Goal: Task Accomplishment & Management: Manage account settings

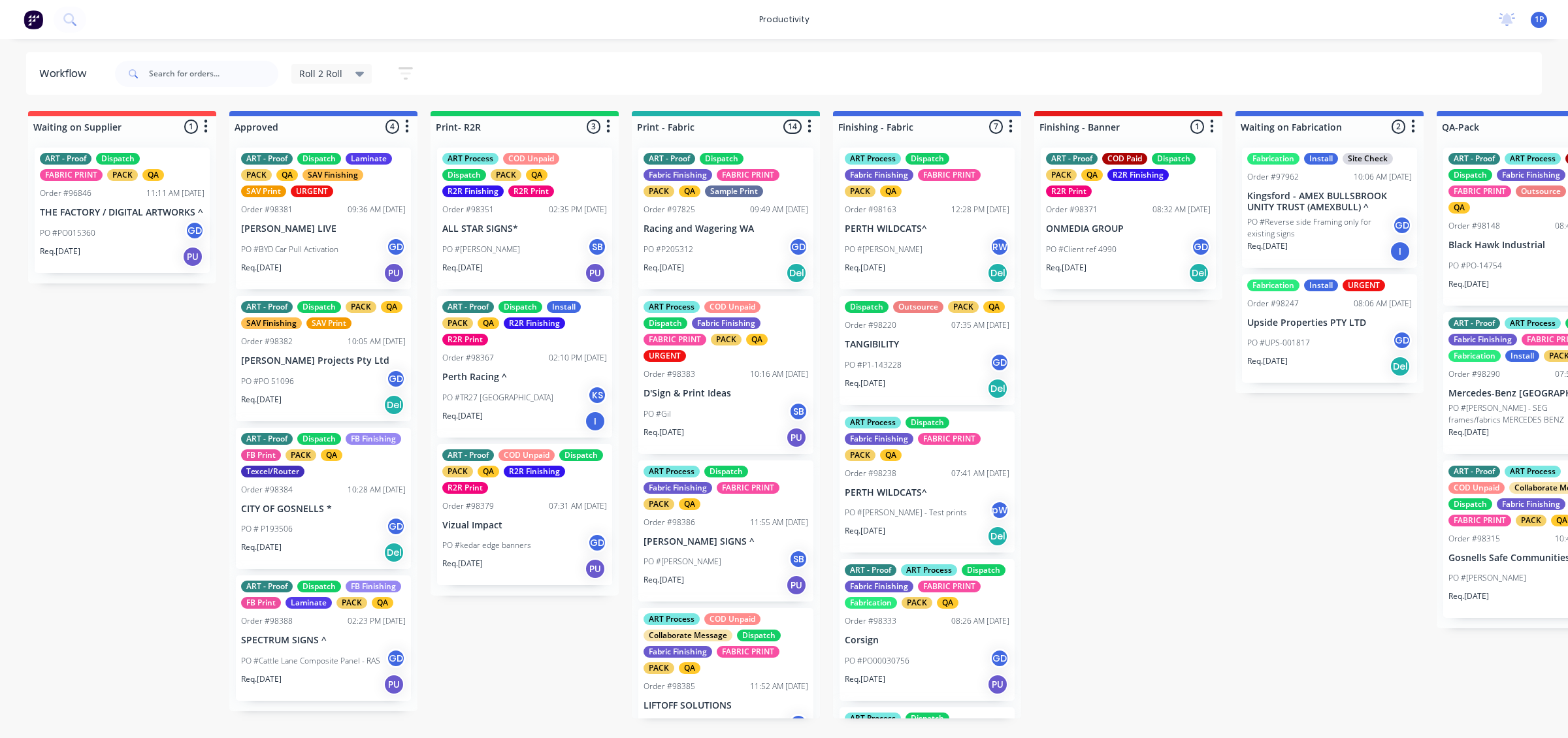
click at [501, 510] on div "Order #98379 07:31 AM [DATE]" at bounding box center [524, 506] width 165 height 12
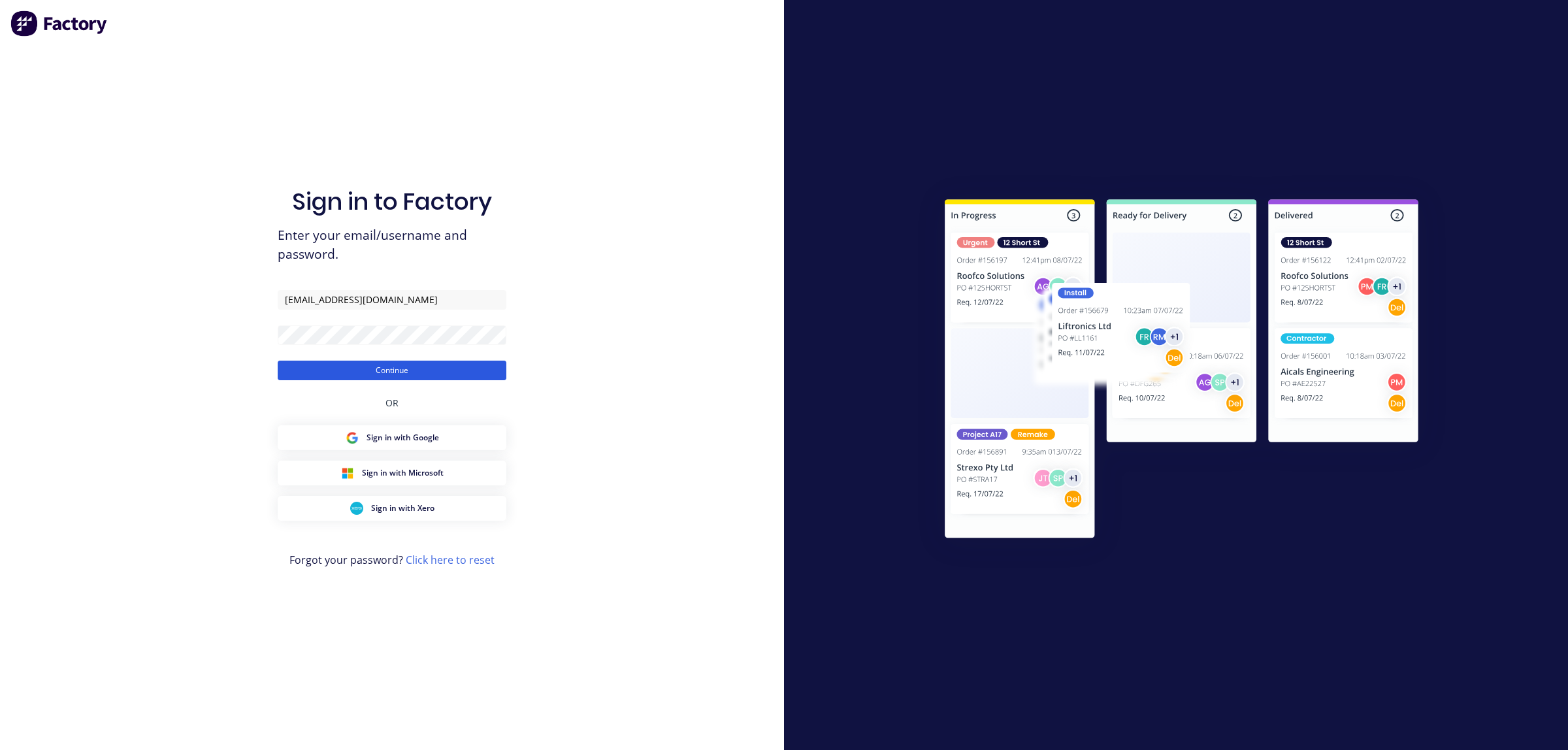
click at [379, 375] on button "Continue" at bounding box center [392, 370] width 229 height 20
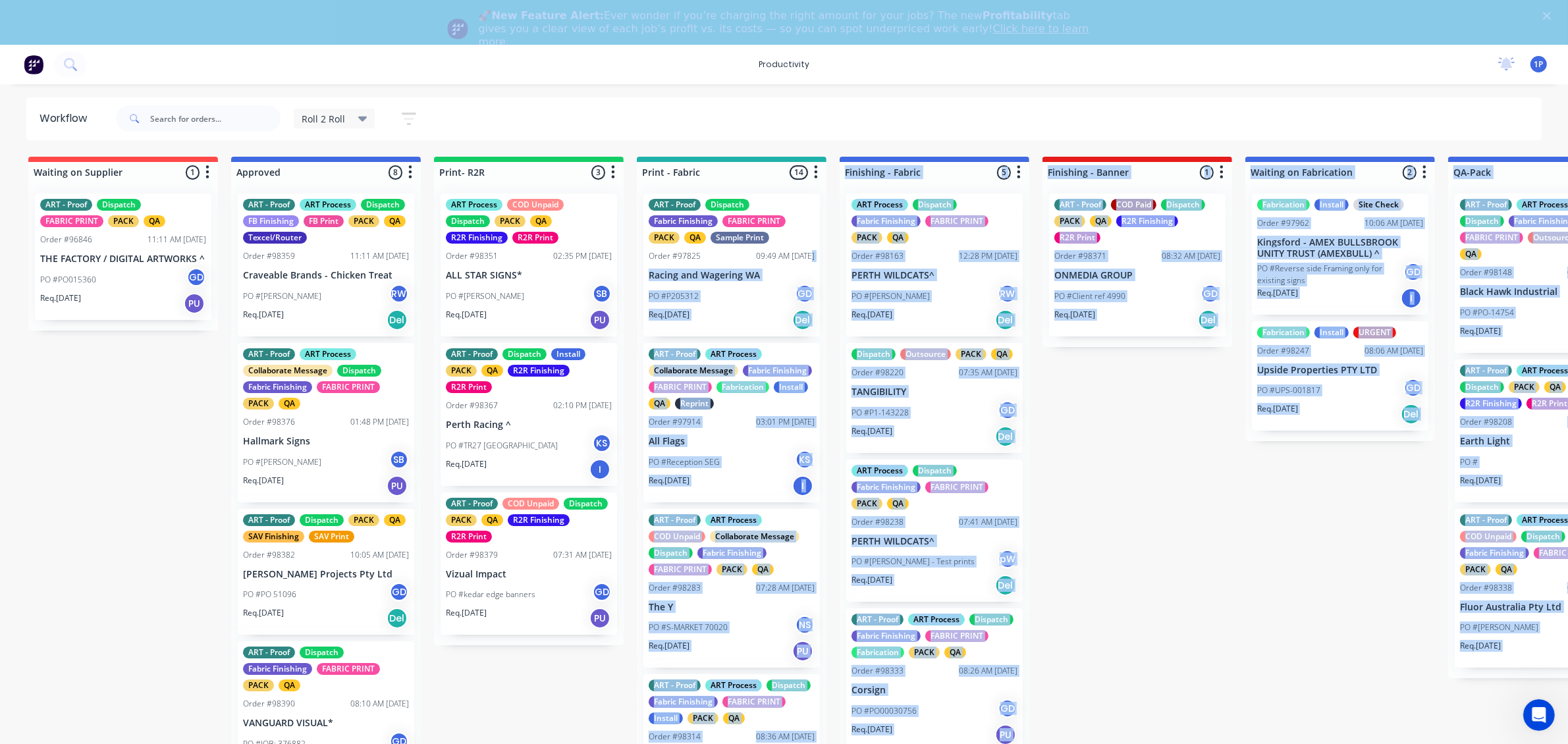
drag, startPoint x: 563, startPoint y: 316, endPoint x: 787, endPoint y: 267, distance: 229.3
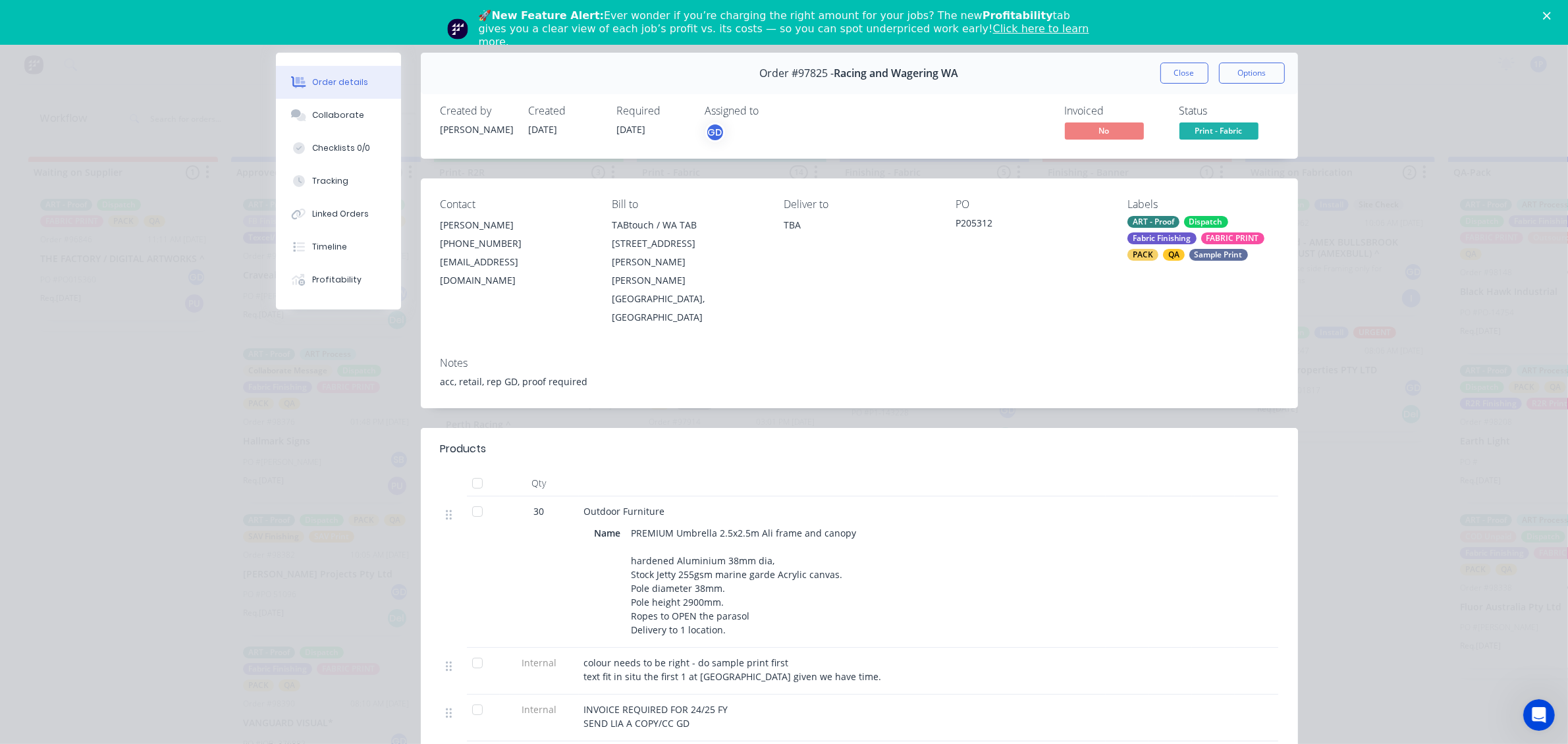
click at [1151, 76] on div "Order #97825 - Racing and Wagering WA Close Options" at bounding box center [860, 73] width 877 height 41
click at [1170, 70] on button "Close" at bounding box center [1184, 73] width 48 height 21
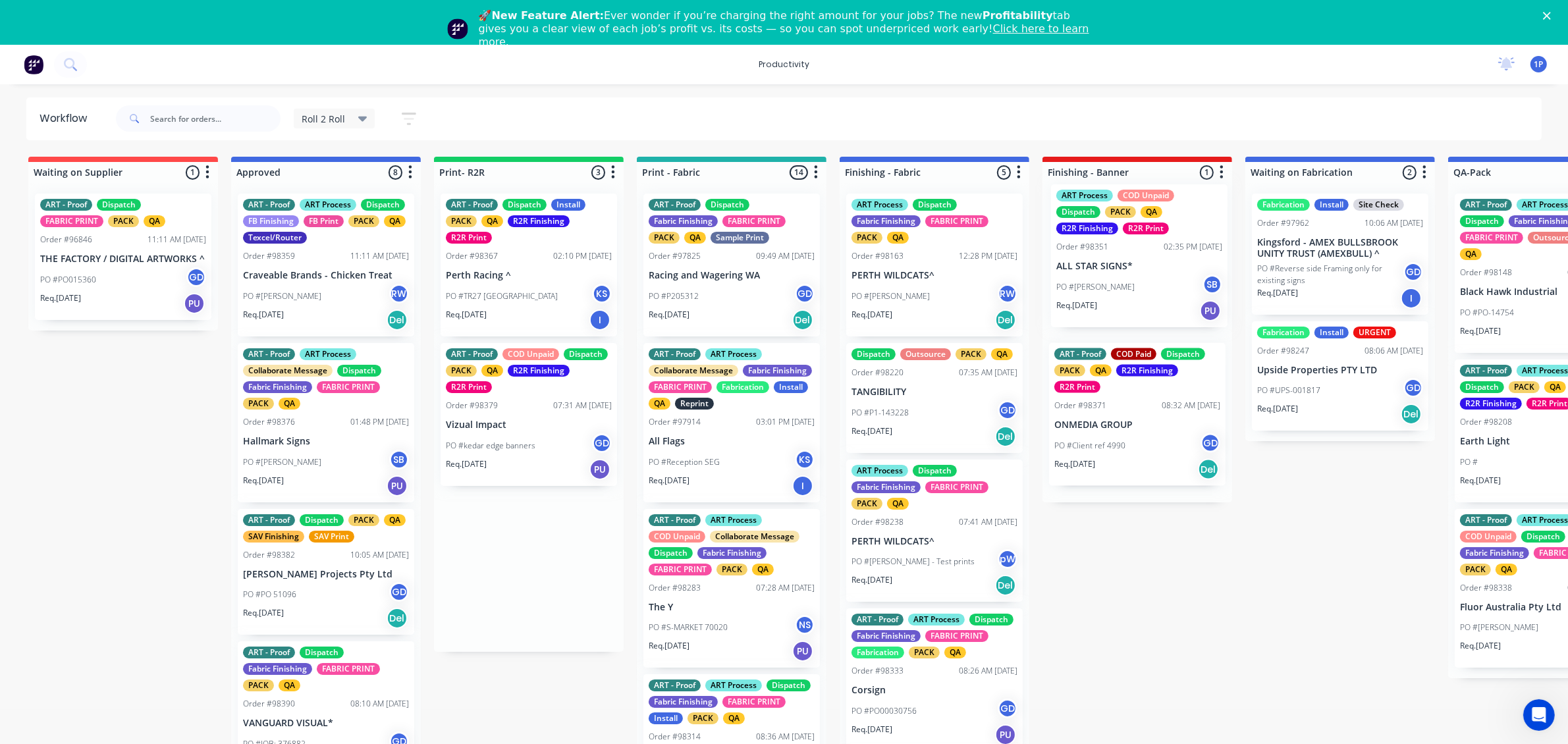
drag, startPoint x: 570, startPoint y: 273, endPoint x: 1192, endPoint y: 266, distance: 622.0
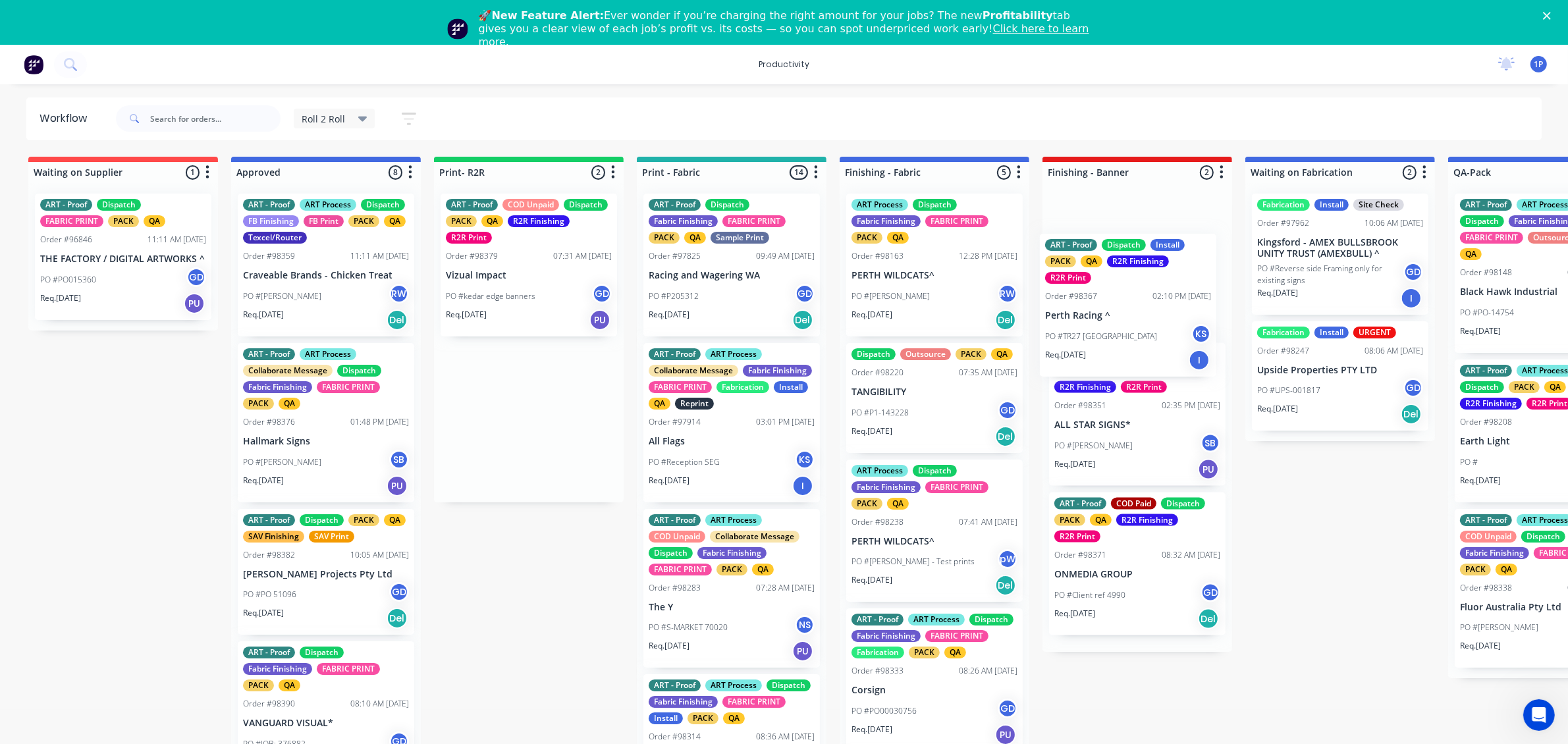
drag, startPoint x: 570, startPoint y: 308, endPoint x: 1179, endPoint y: 349, distance: 610.4
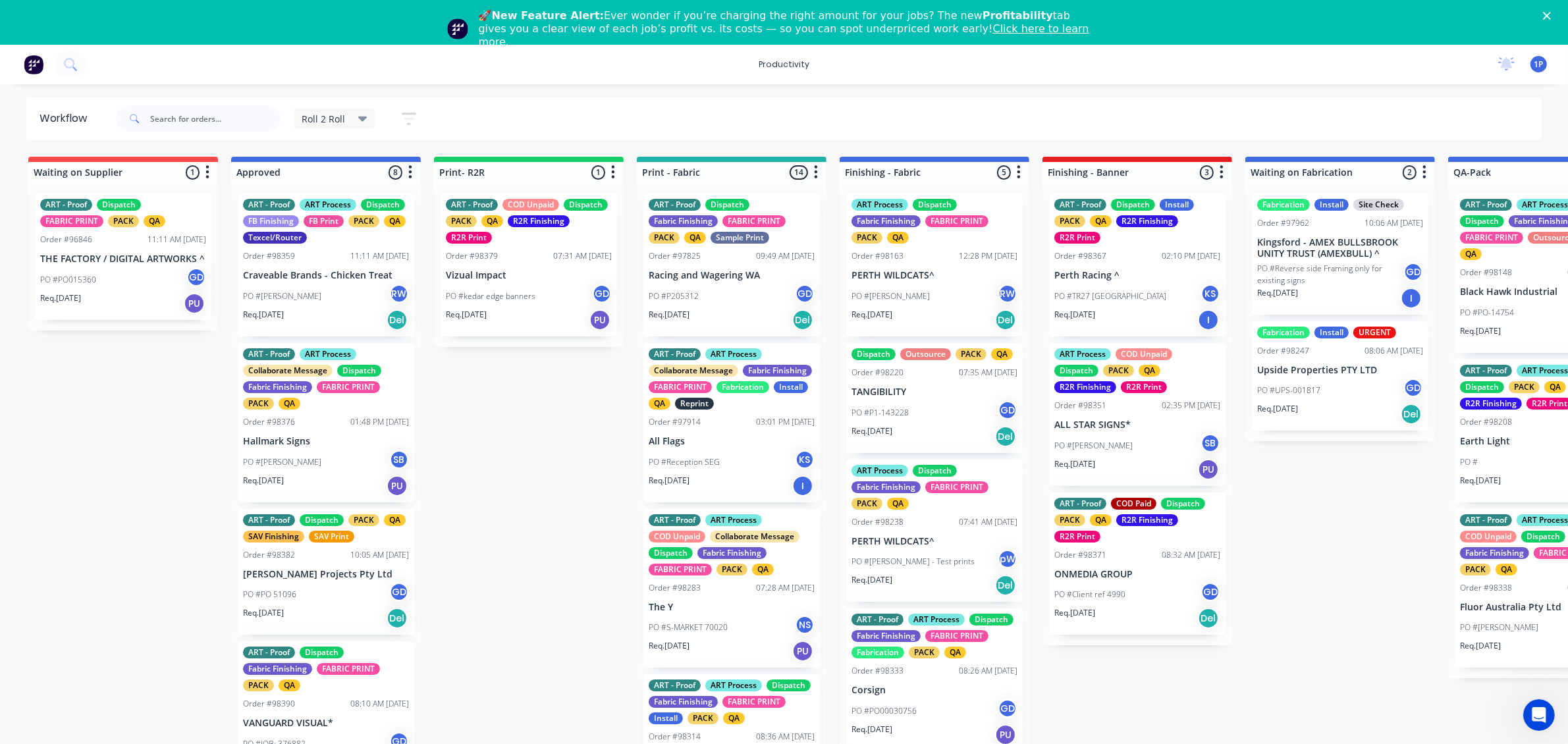
scroll to position [82, 0]
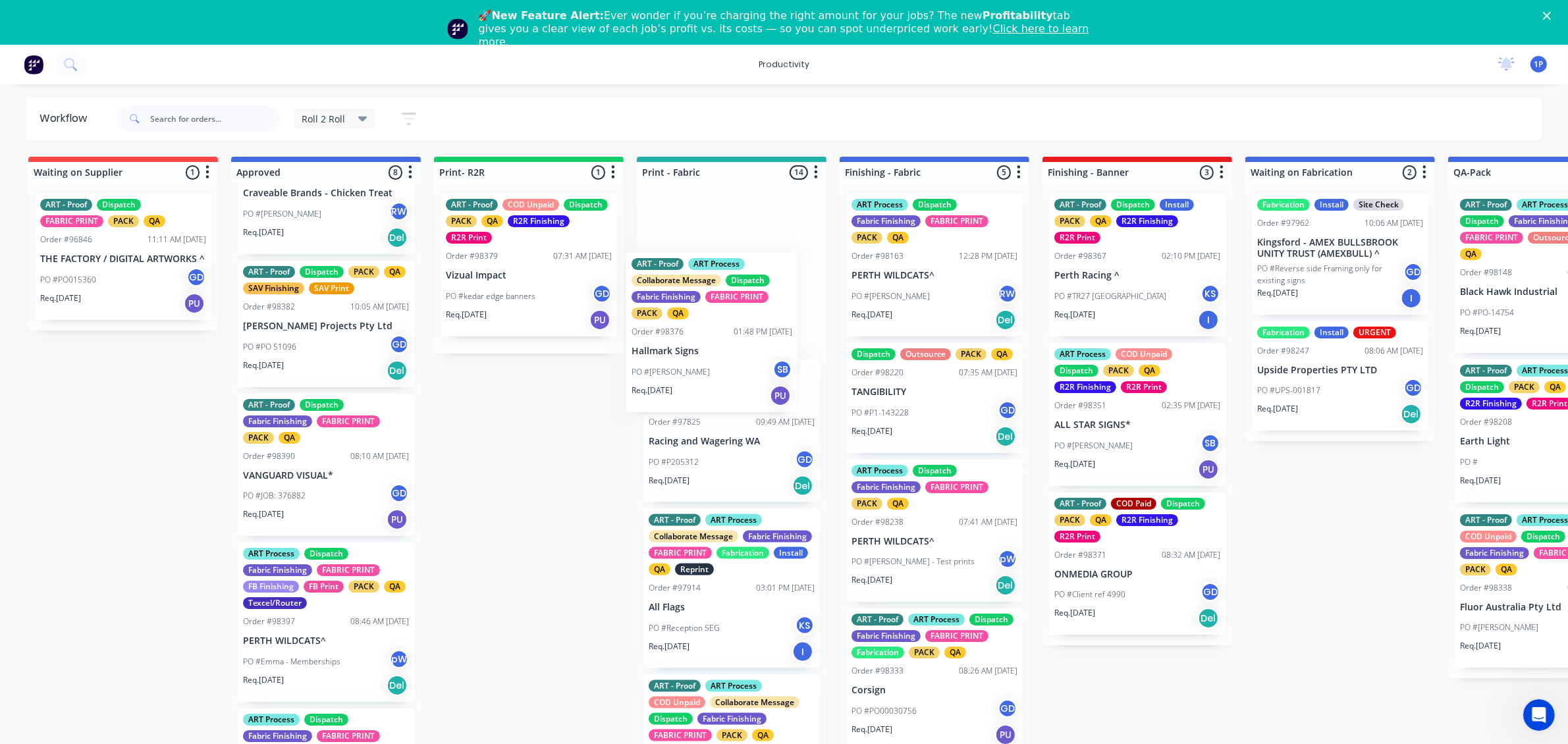
drag, startPoint x: 334, startPoint y: 343, endPoint x: 739, endPoint y: 334, distance: 405.1
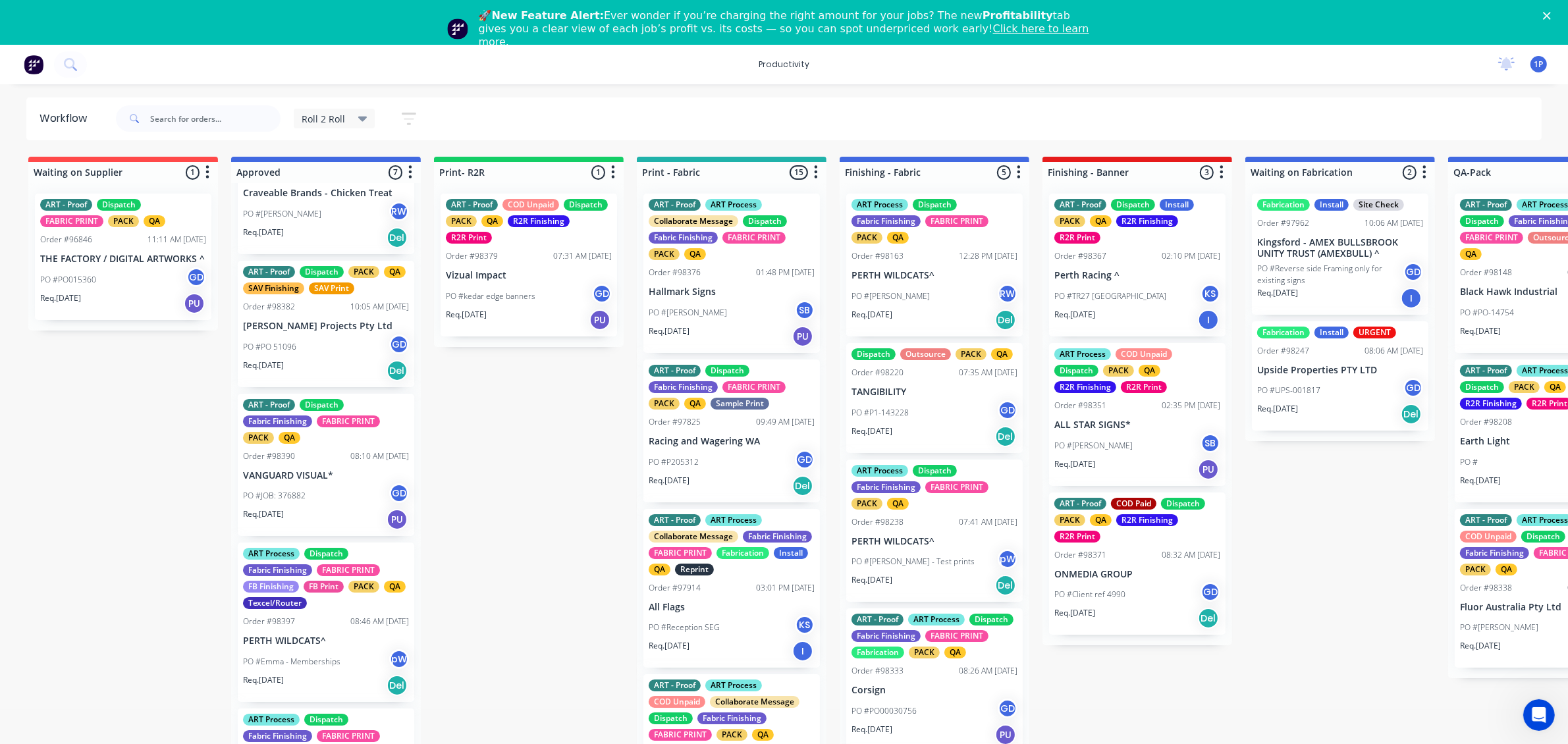
scroll to position [165, 0]
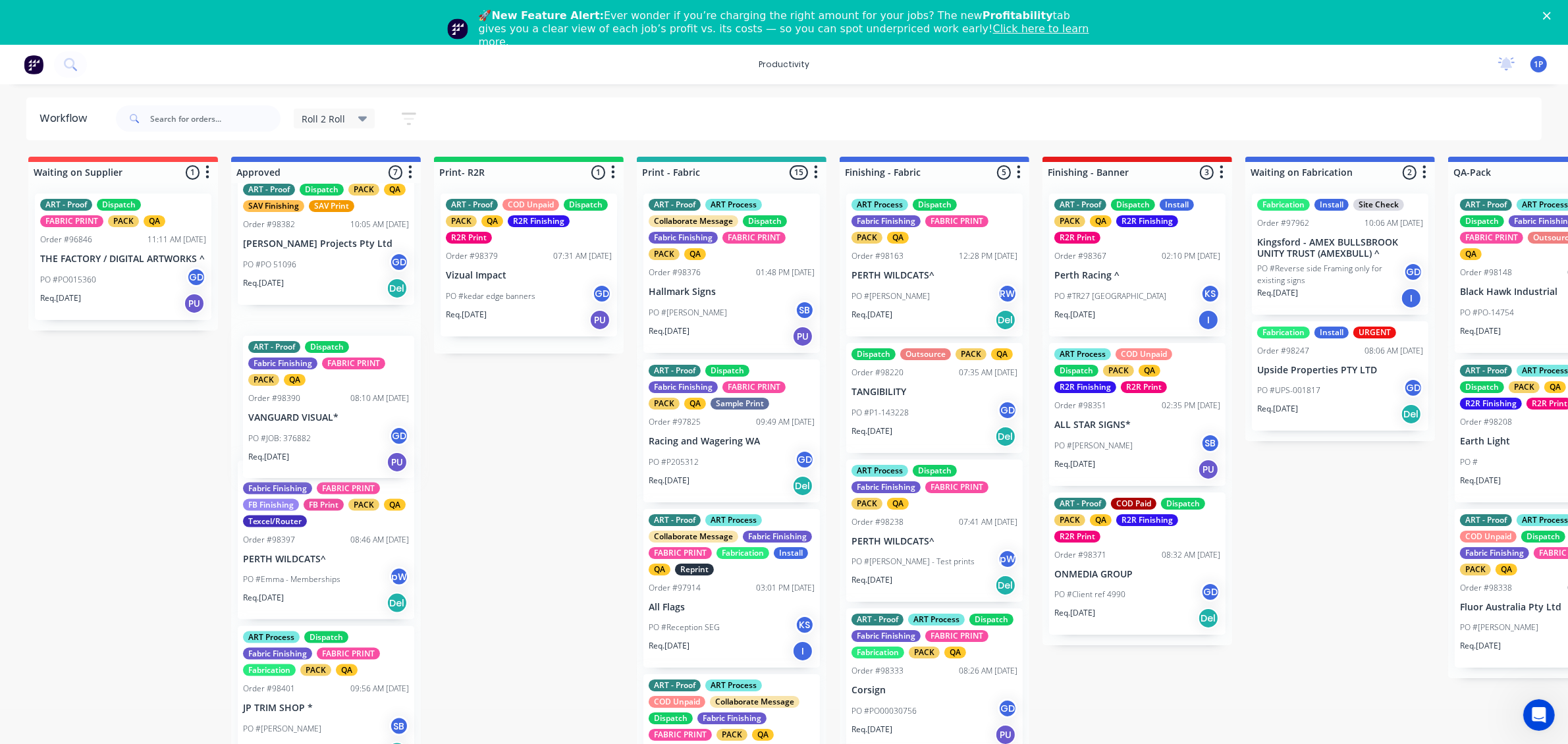
drag, startPoint x: 356, startPoint y: 412, endPoint x: 337, endPoint y: 439, distance: 33.0
click at [337, 439] on div "ART - Proof ART Process Dispatch FB Finishing FB Print PACK QA Texcel/Router Or…" at bounding box center [326, 476] width 189 height 586
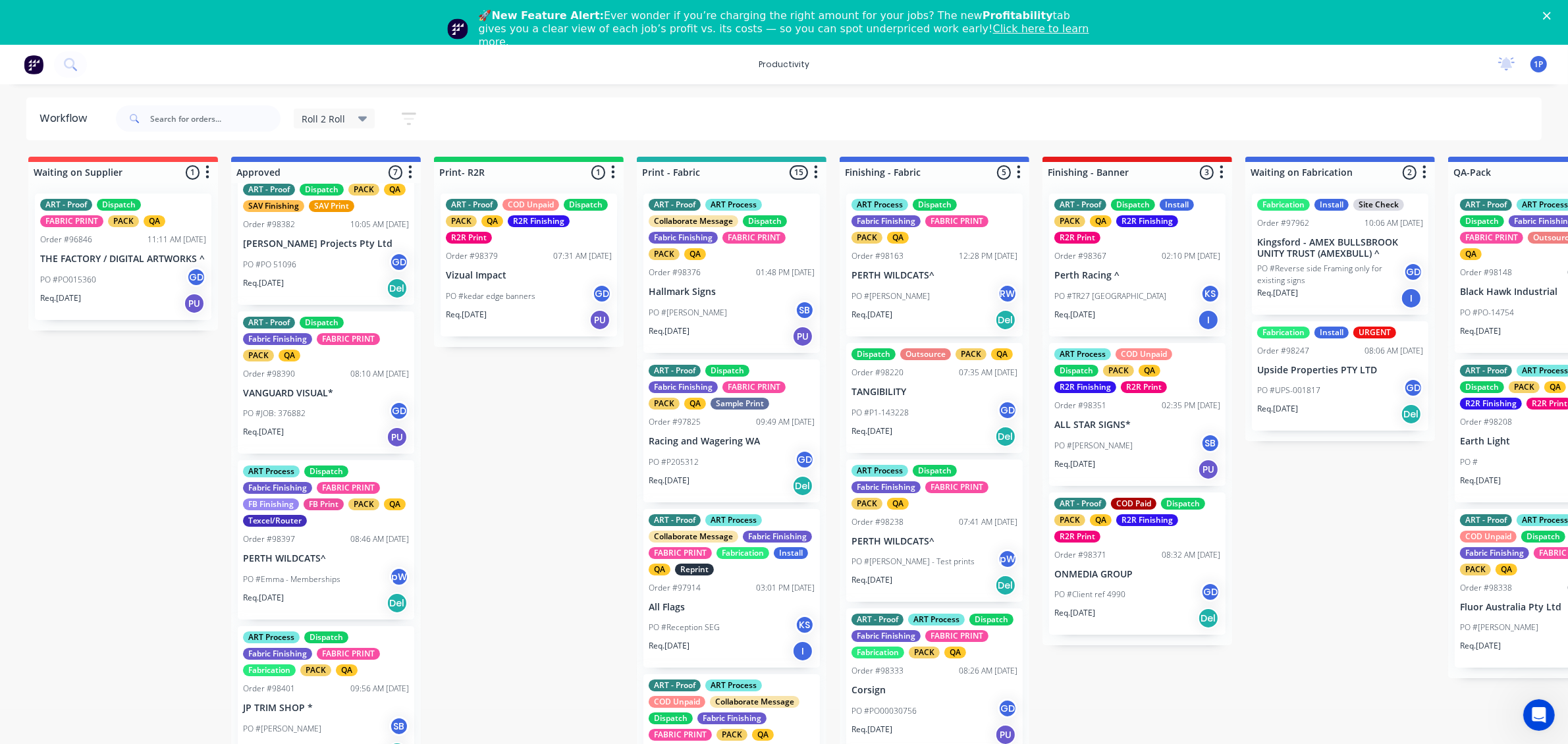
click at [316, 399] on div "ART - Proof Dispatch Fabric Finishing FABRIC PRINT PACK QA Order #98390 08:10 A…" at bounding box center [325, 383] width 176 height 143
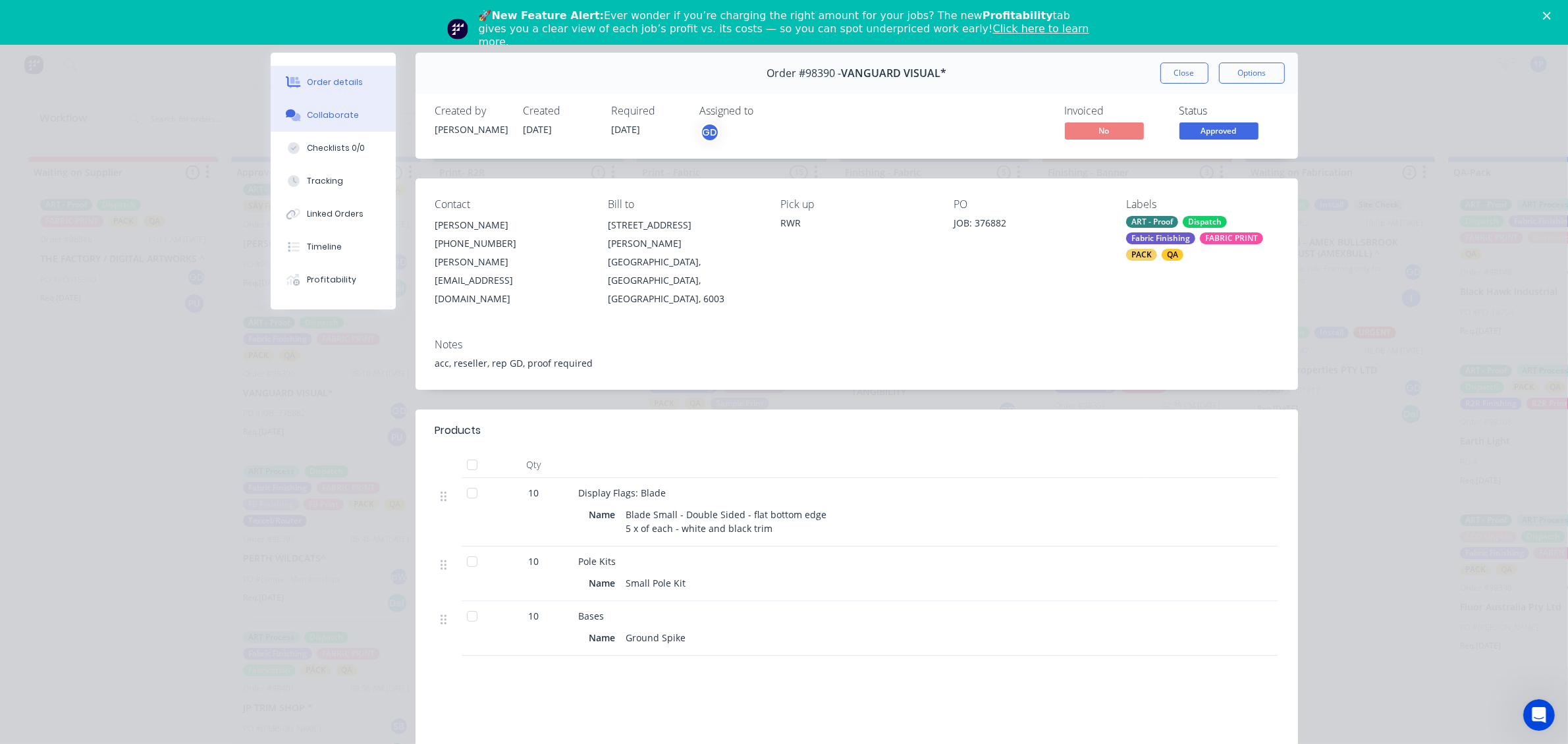
click at [307, 121] on div "Collaborate" at bounding box center [333, 115] width 52 height 12
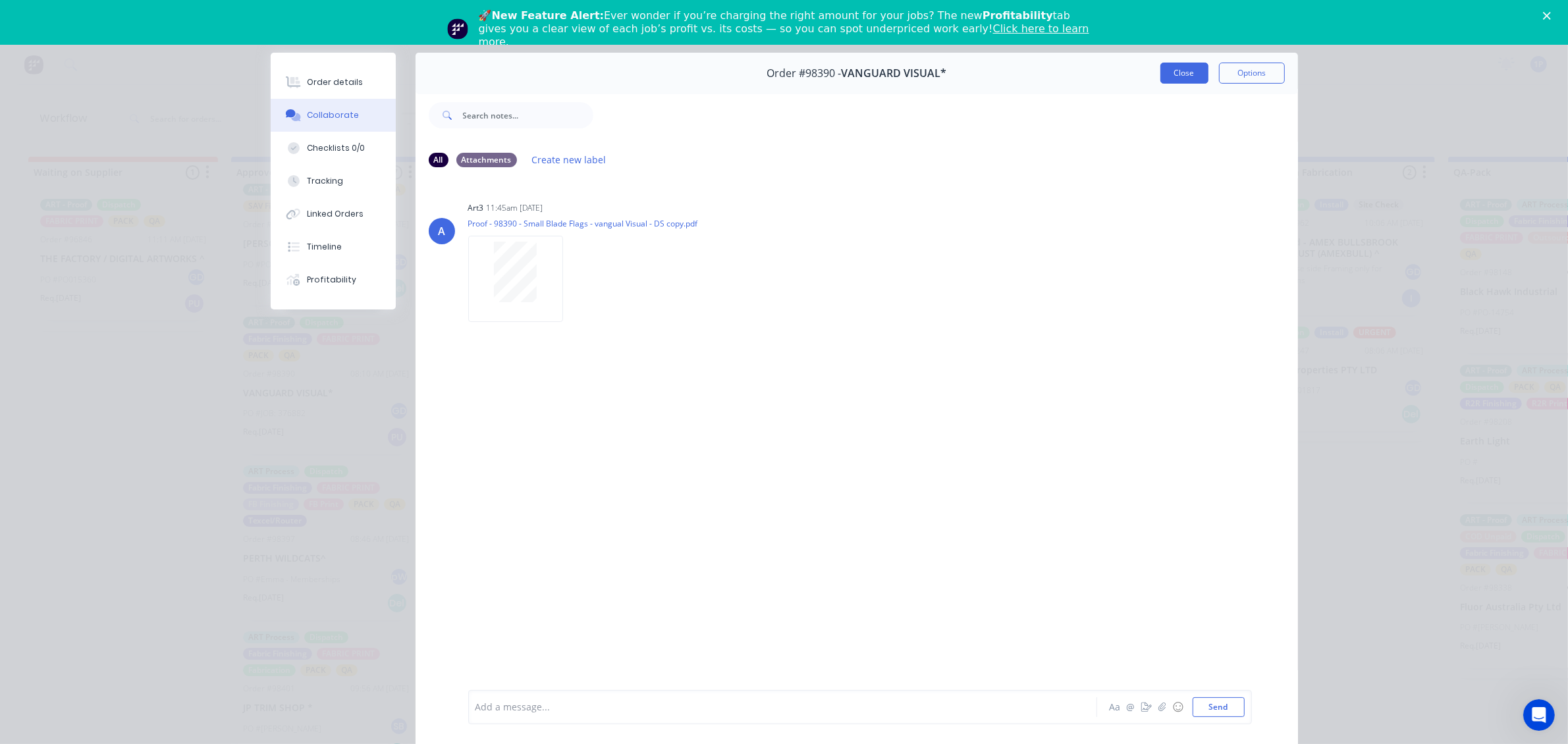
click at [1193, 71] on button "Close" at bounding box center [1184, 73] width 48 height 21
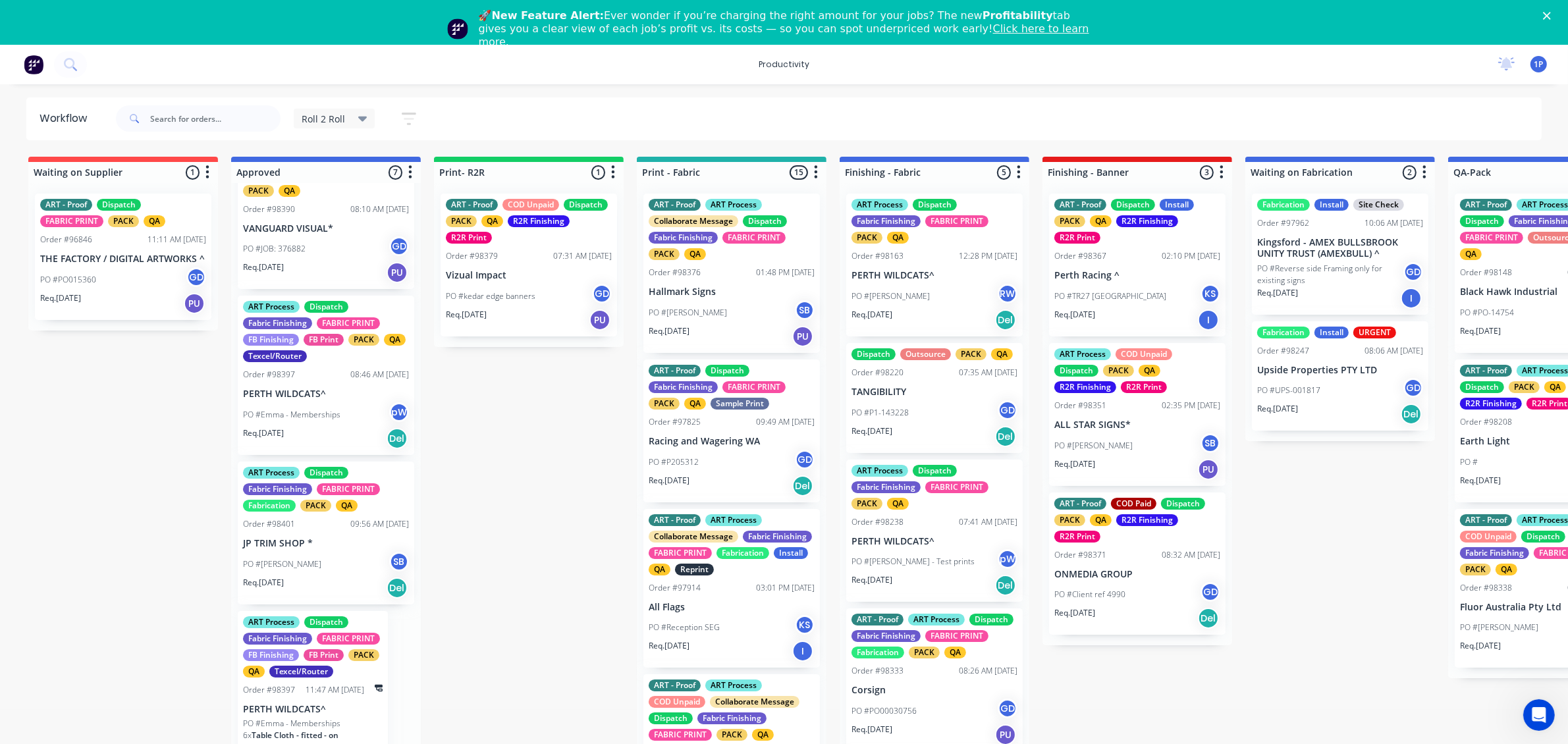
scroll to position [411, 0]
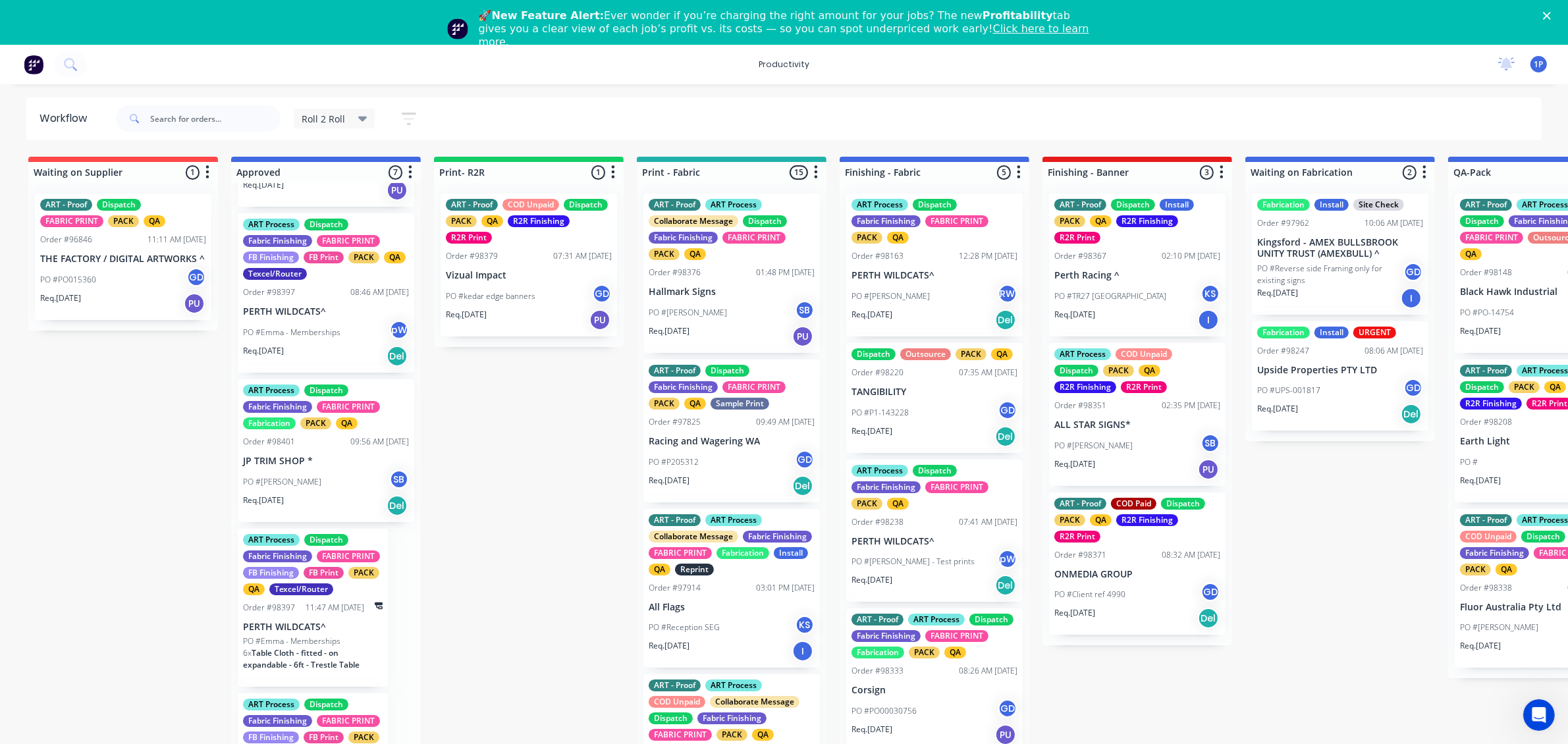
click at [330, 508] on div "Req. [DATE] Del" at bounding box center [326, 505] width 166 height 23
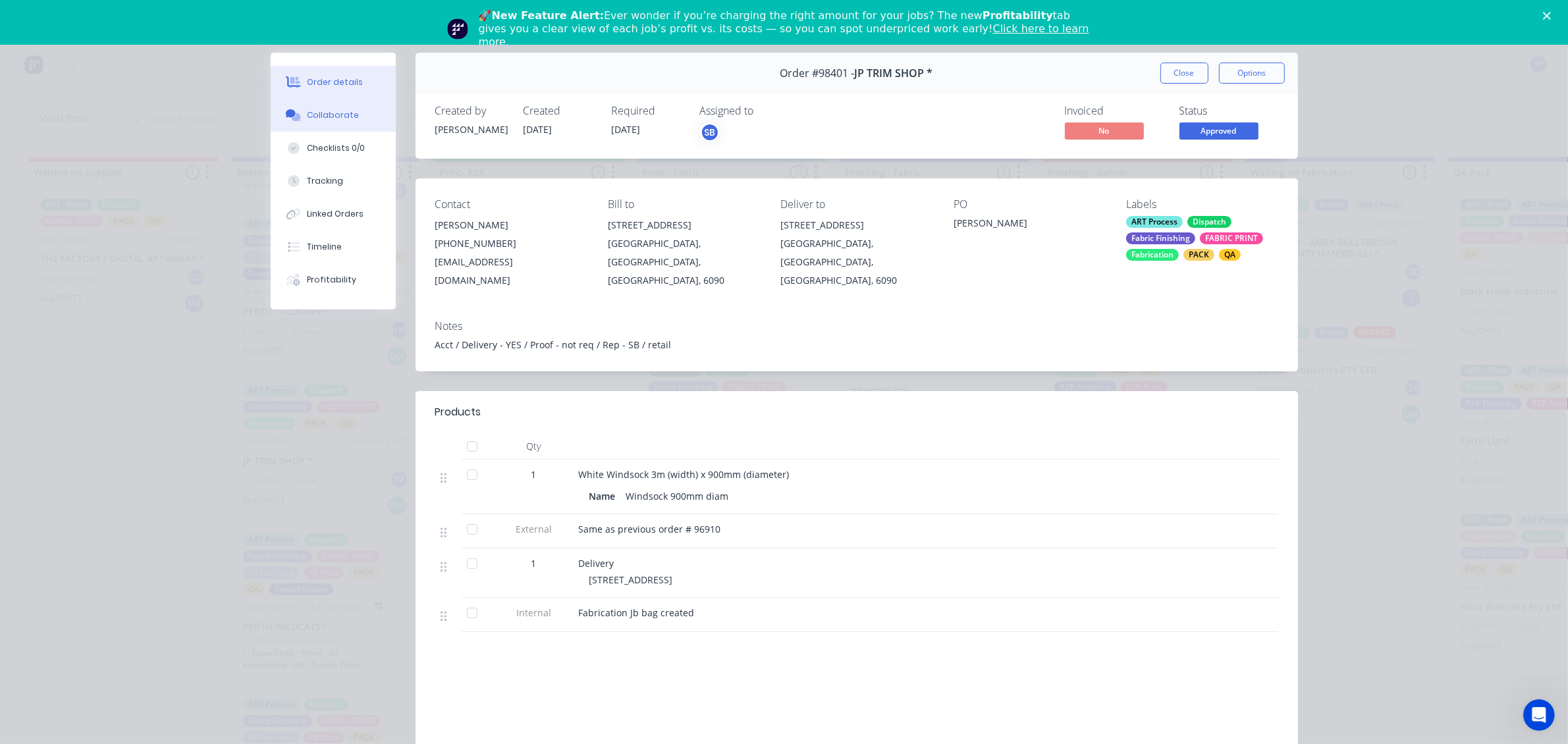
click at [351, 109] on button "Collaborate" at bounding box center [333, 115] width 125 height 33
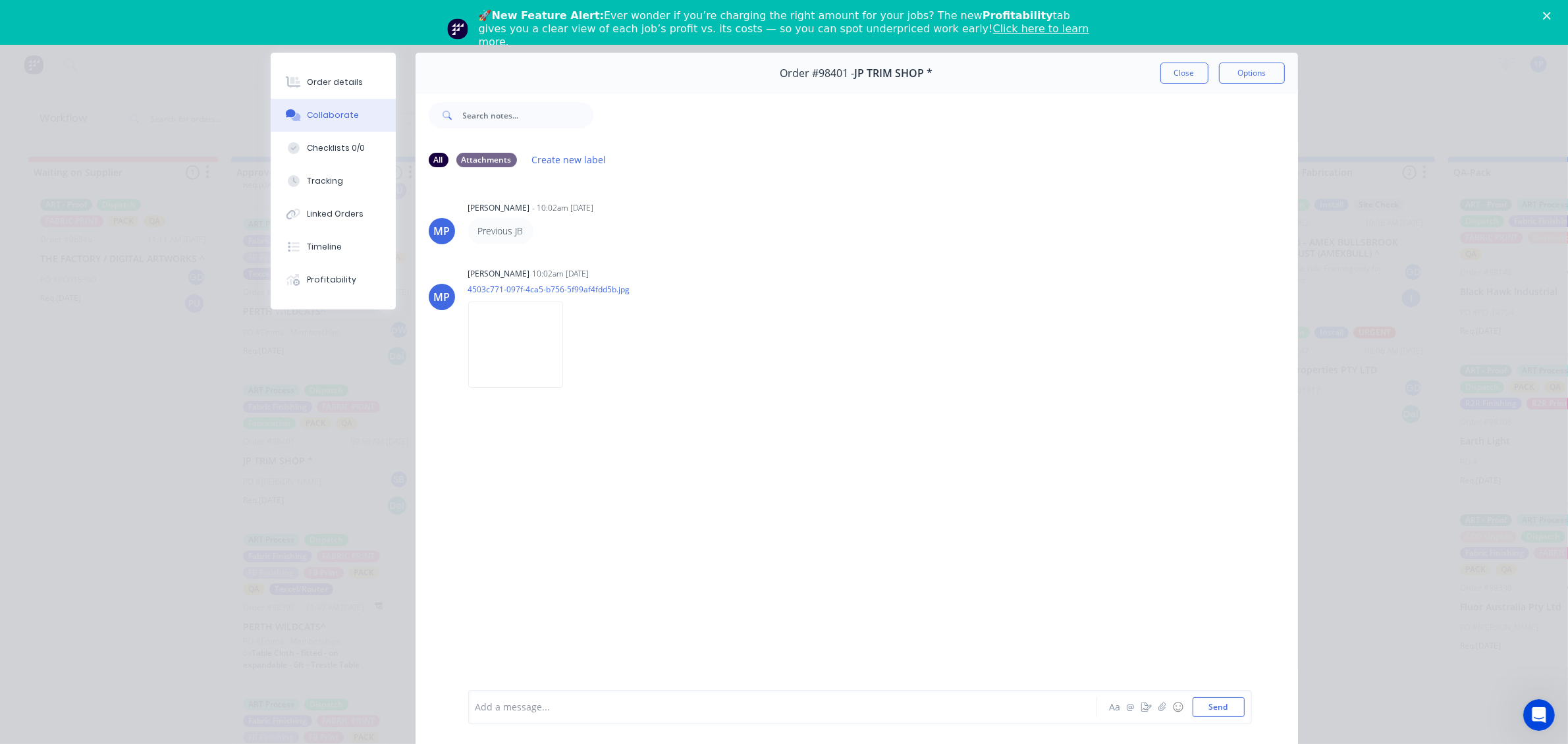
click at [1138, 77] on div "Order #98401 - JP TRIM SHOP * Close Options" at bounding box center [856, 73] width 882 height 41
click at [336, 79] on div "Order details" at bounding box center [335, 82] width 56 height 12
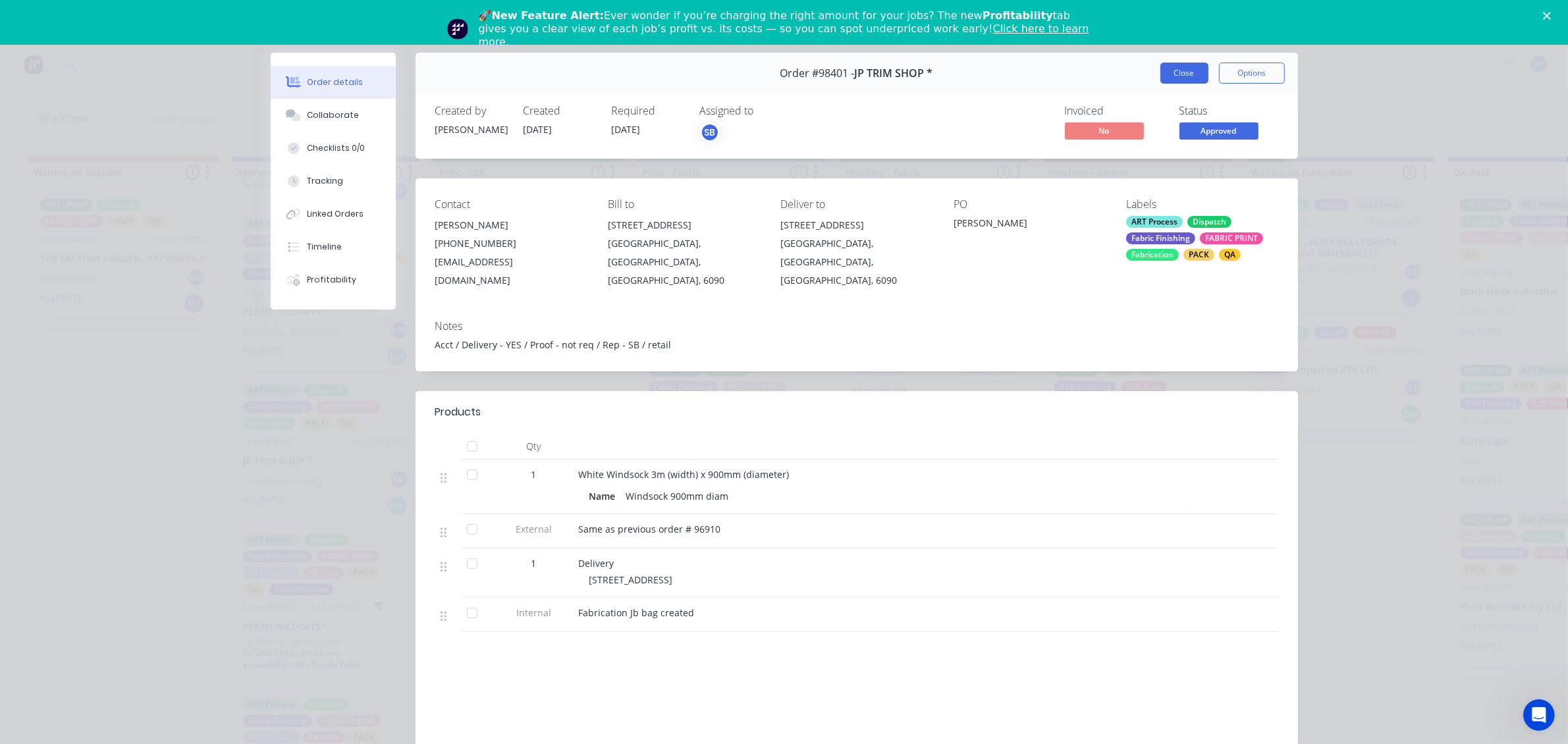
click at [1170, 73] on button "Close" at bounding box center [1184, 73] width 48 height 21
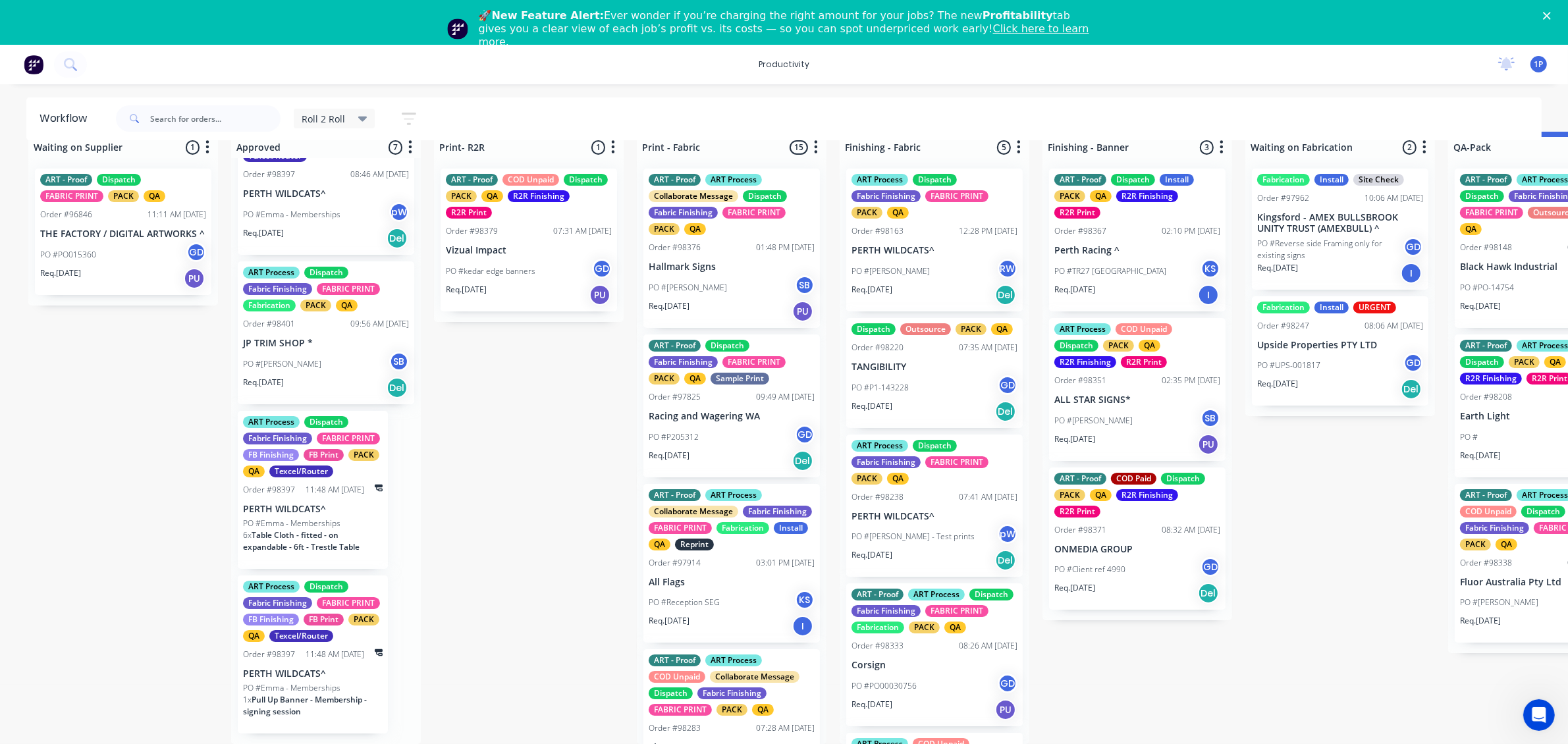
scroll to position [524, 0]
click at [300, 377] on div "Req. [DATE] Del" at bounding box center [326, 388] width 166 height 23
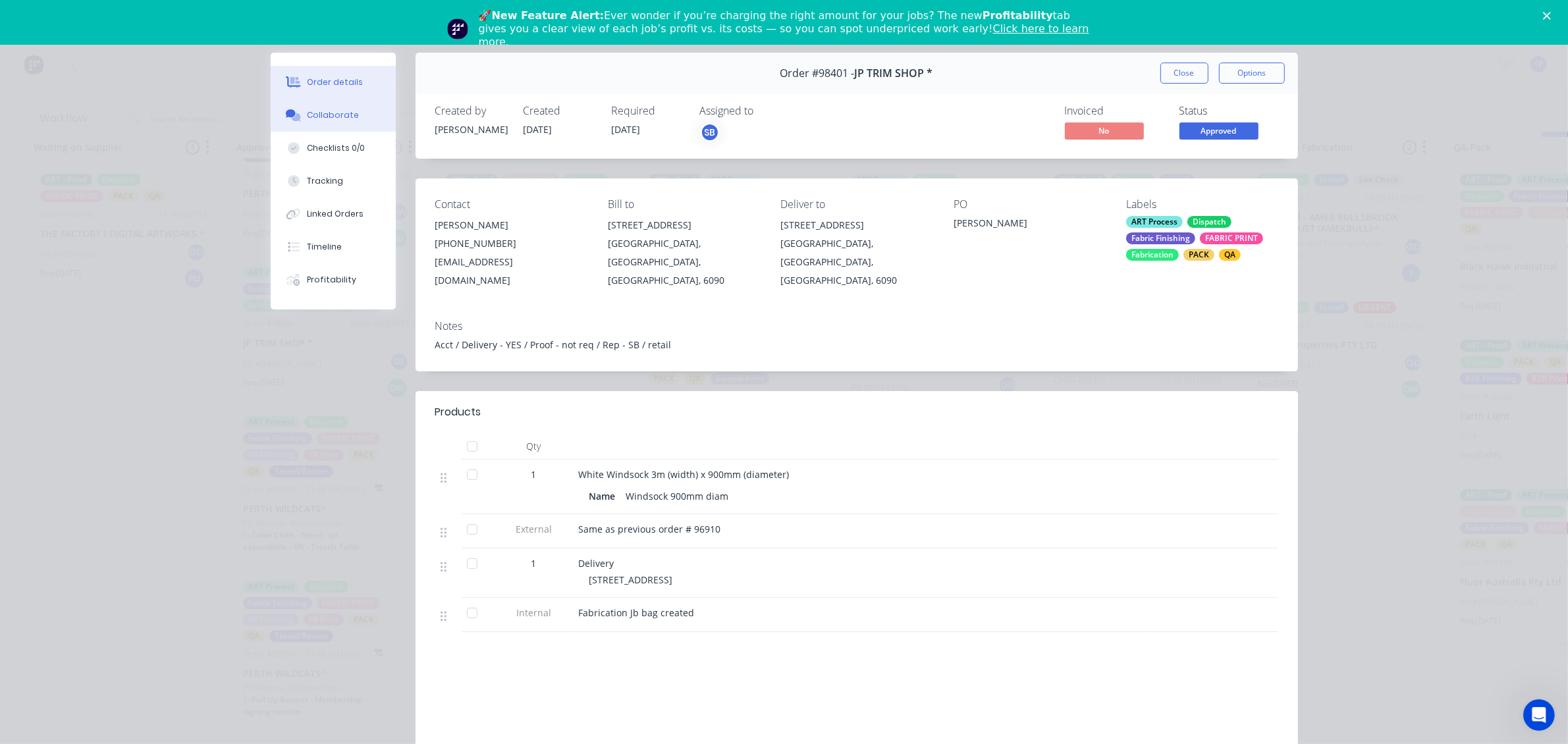
click at [312, 112] on div "Collaborate" at bounding box center [333, 115] width 52 height 12
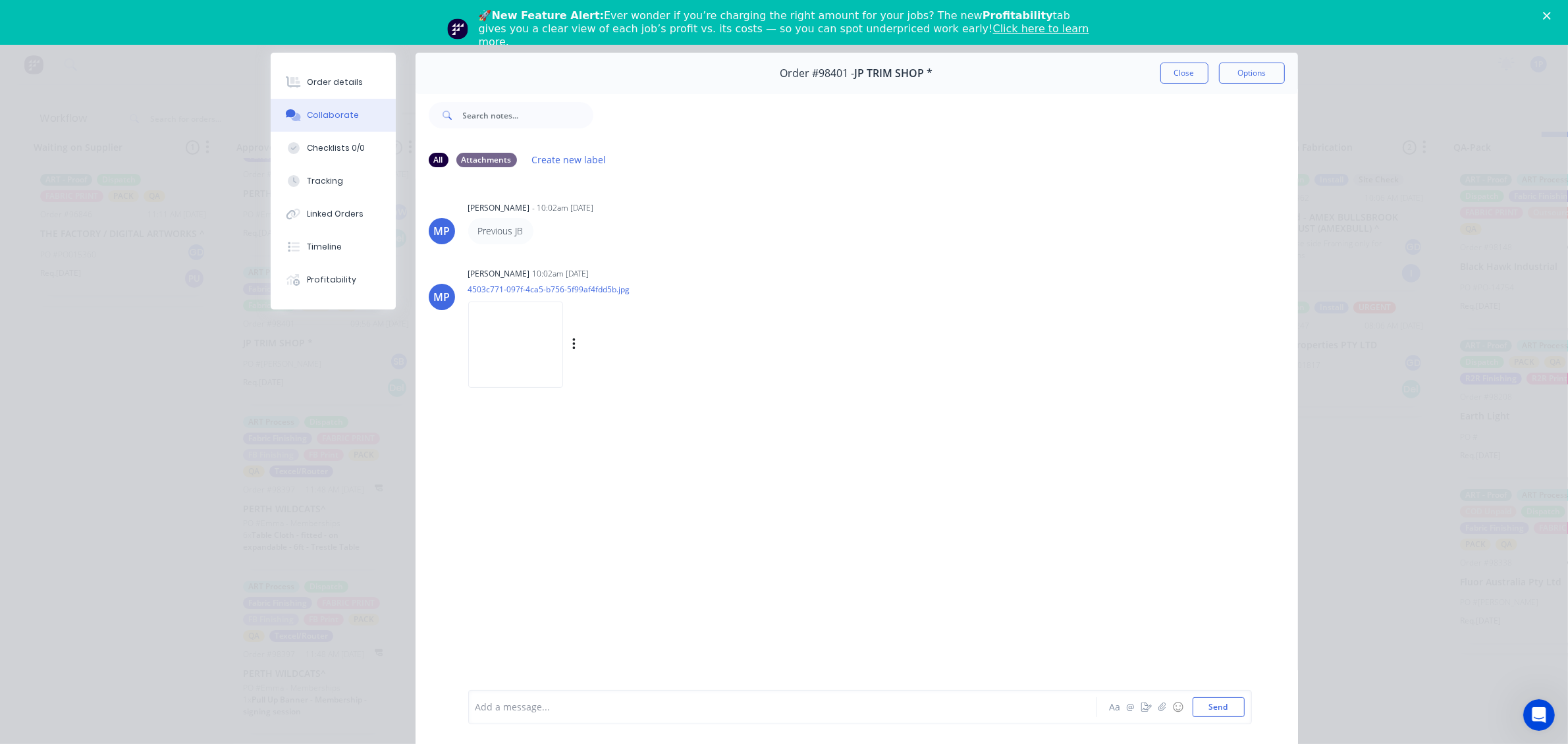
click at [537, 351] on img at bounding box center [516, 345] width 95 height 86
click at [1149, 68] on div "Order #98401 - JP TRIM SHOP * Close Options" at bounding box center [856, 73] width 882 height 41
click at [1170, 69] on button "Close" at bounding box center [1184, 73] width 48 height 21
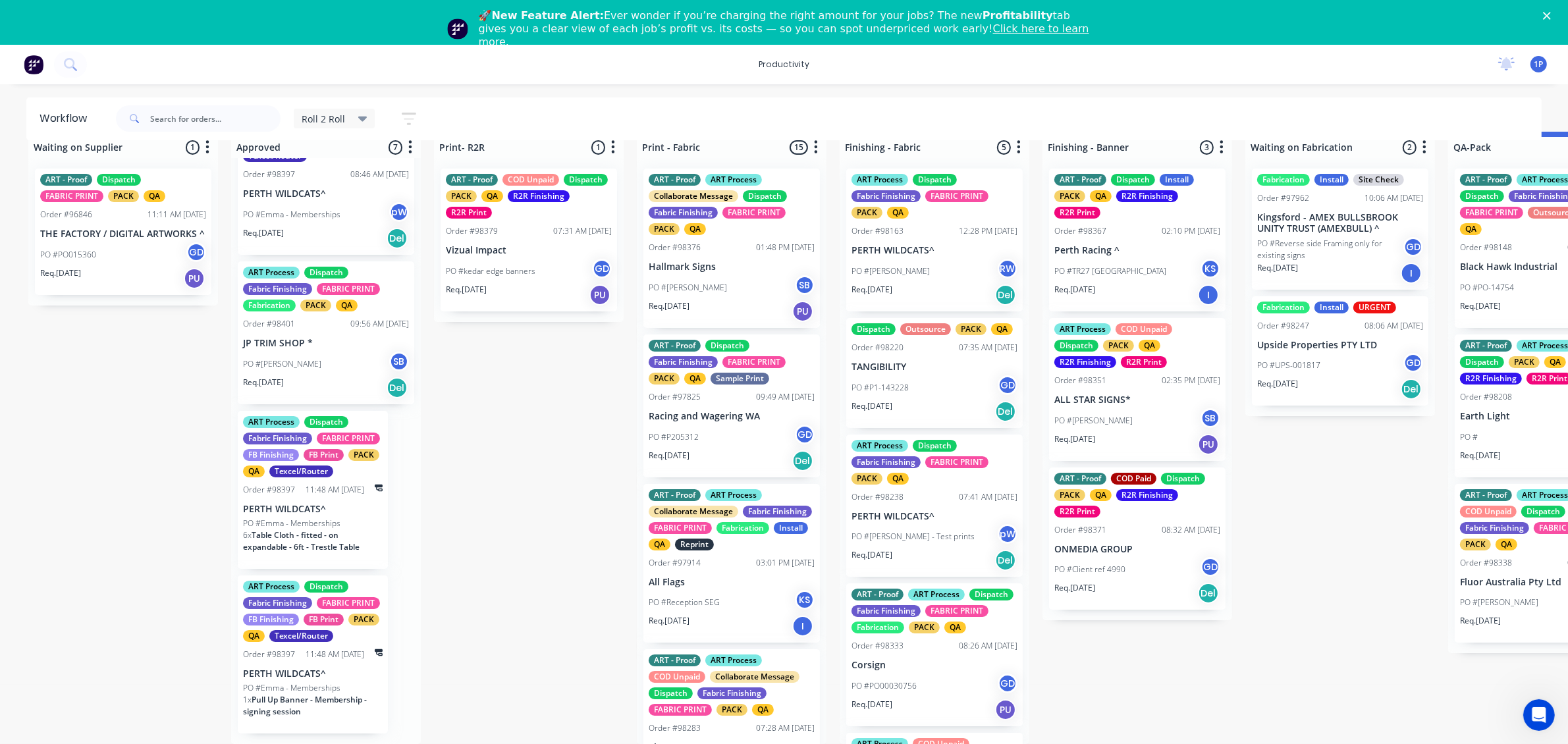
click at [376, 338] on p "JP TRIM SHOP *" at bounding box center [326, 343] width 166 height 11
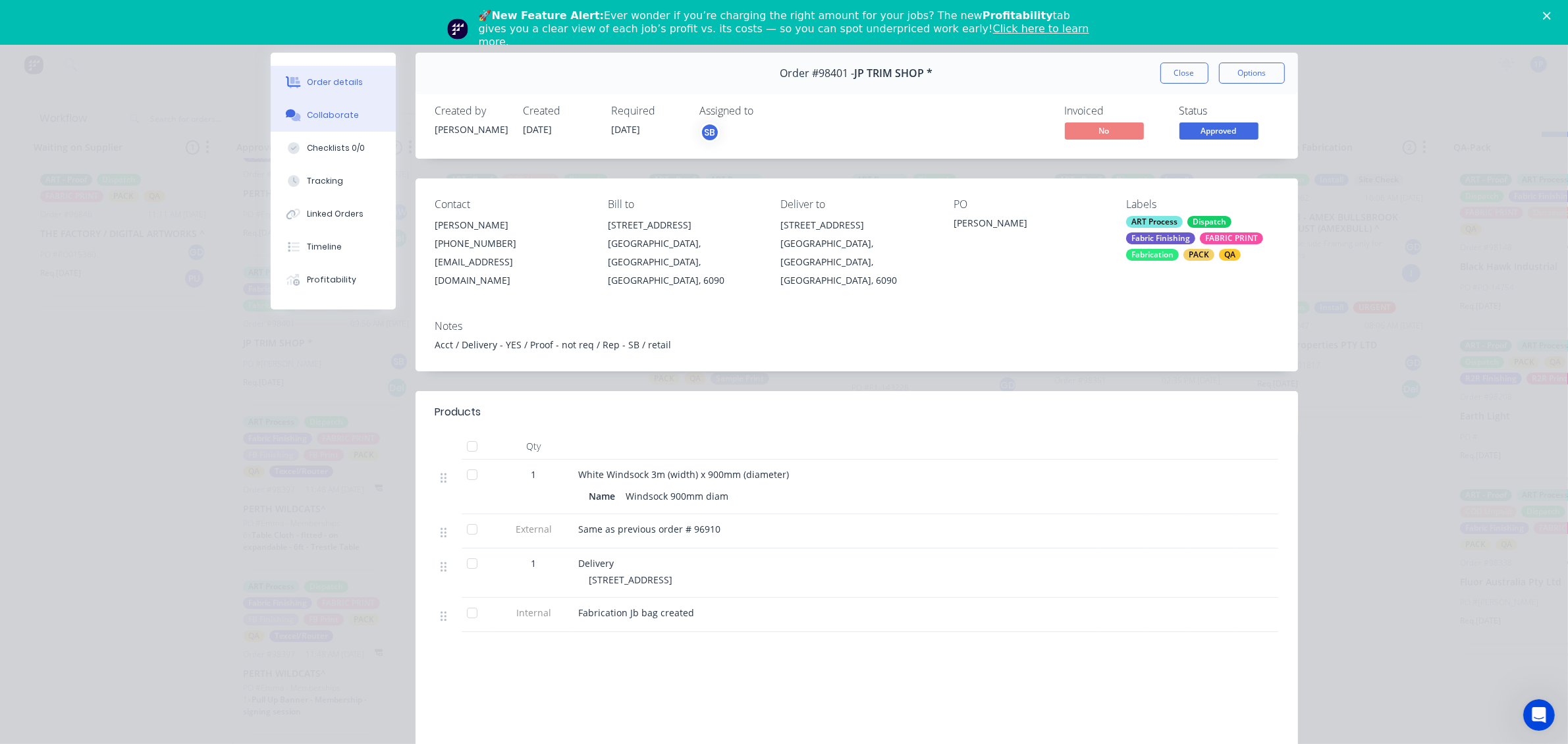
click at [336, 106] on button "Collaborate" at bounding box center [333, 115] width 125 height 33
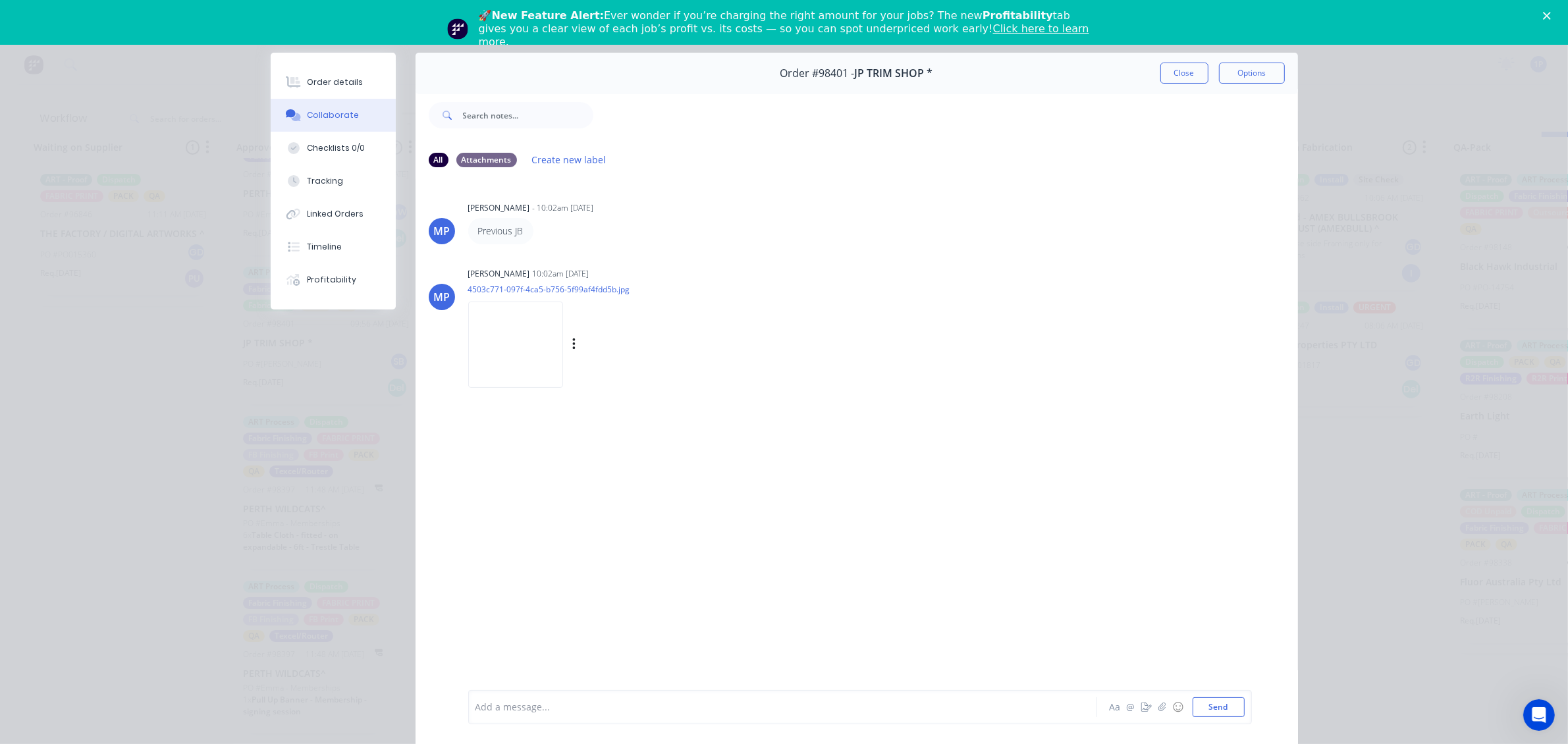
click at [548, 321] on img at bounding box center [516, 345] width 95 height 86
click at [491, 339] on img at bounding box center [516, 345] width 95 height 86
click at [1179, 70] on button "Close" at bounding box center [1184, 73] width 48 height 21
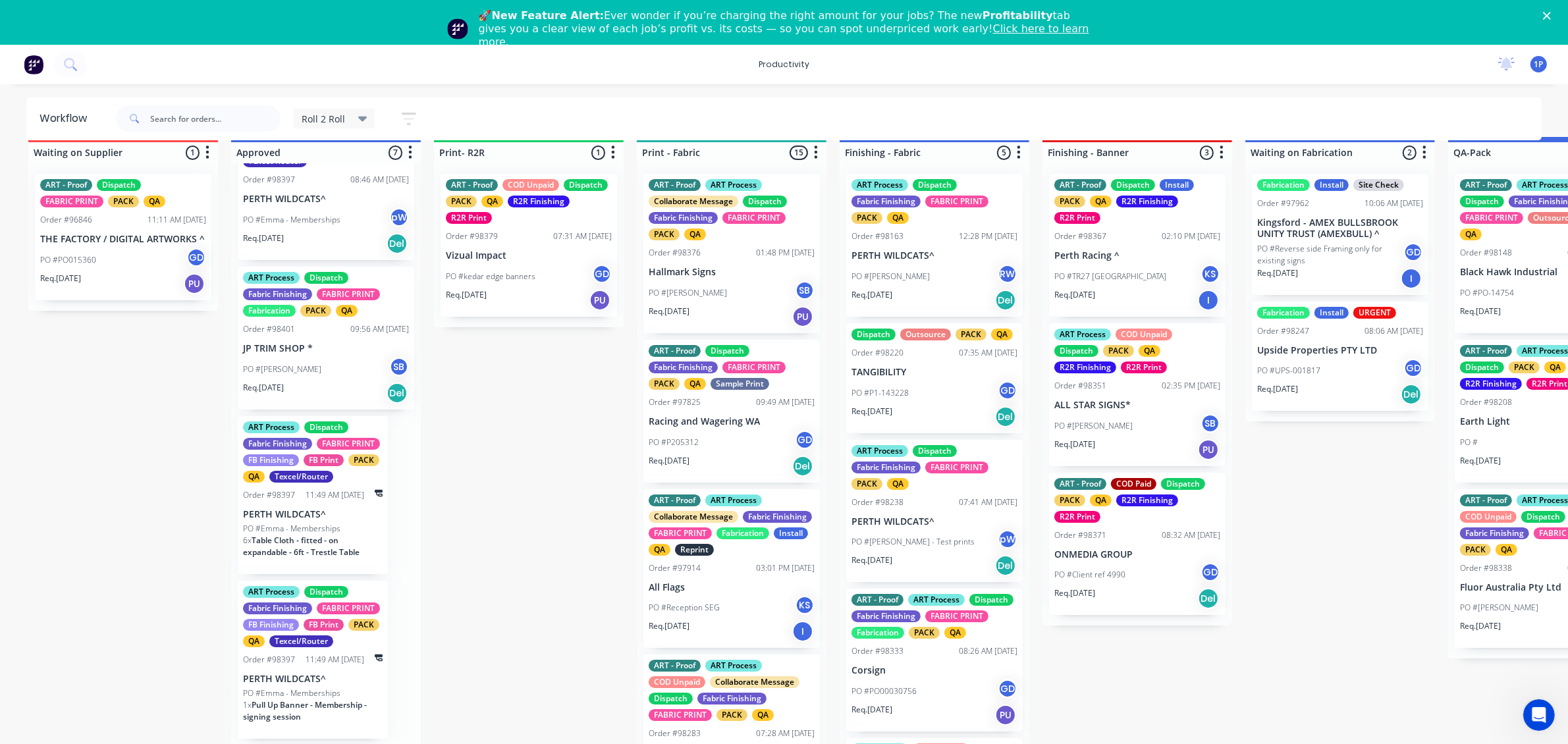
scroll to position [37, 0]
